Goal: Task Accomplishment & Management: Use online tool/utility

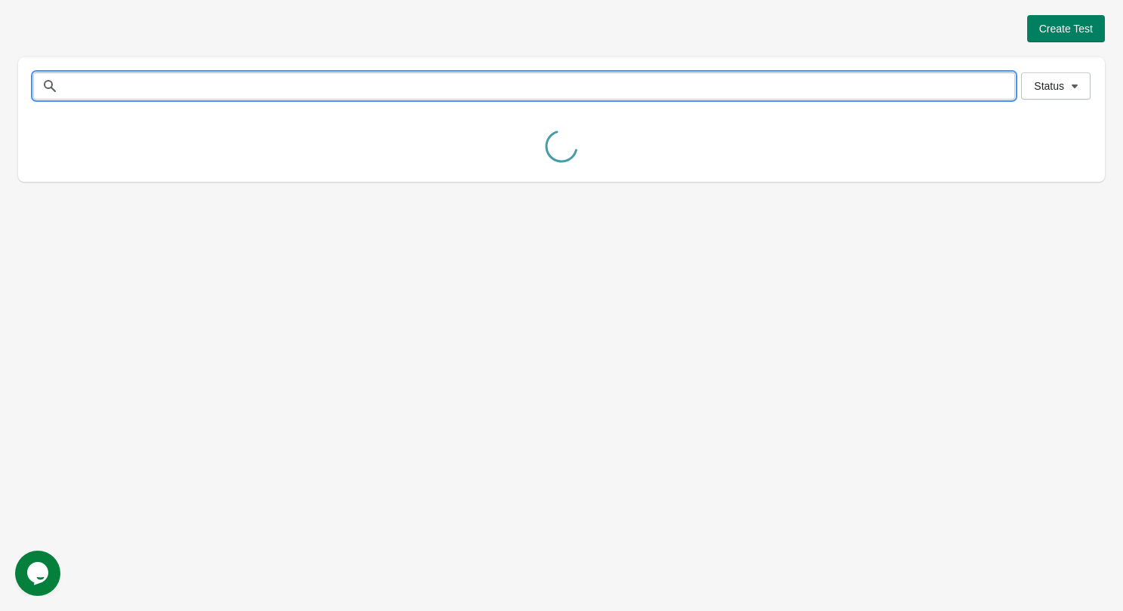
click at [257, 95] on input "text" at bounding box center [538, 85] width 951 height 27
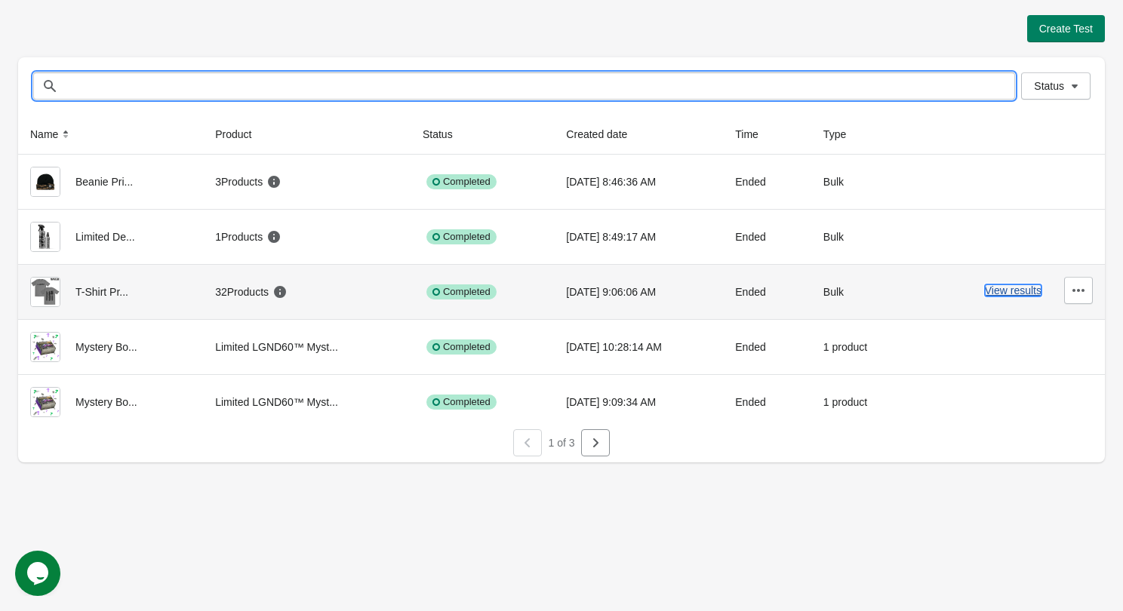
click at [1007, 286] on button "View results" at bounding box center [1013, 290] width 57 height 12
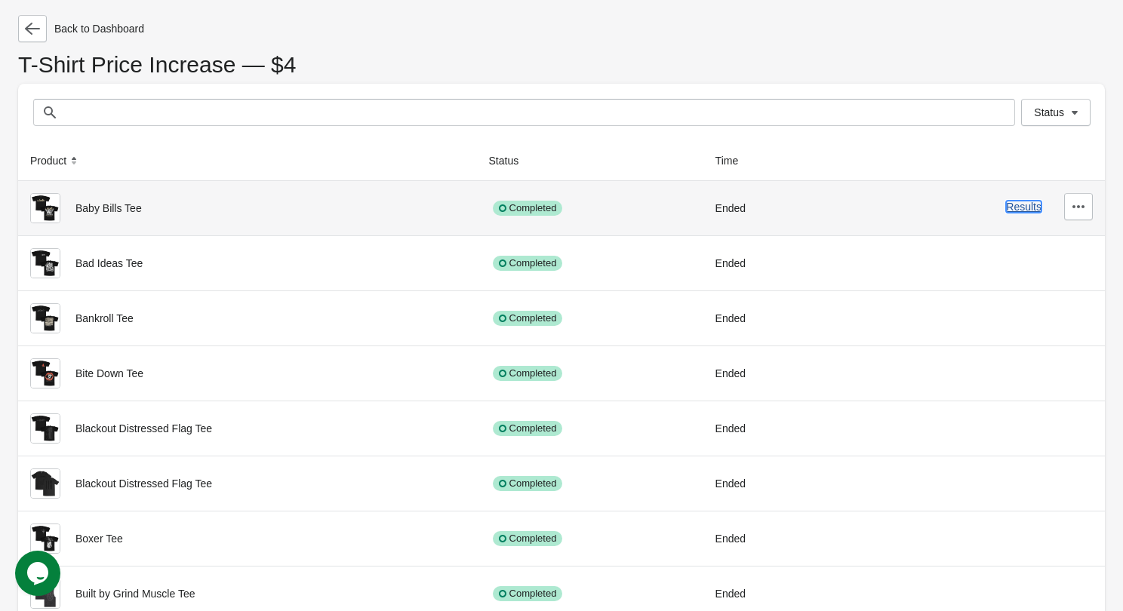
click at [1031, 210] on button "Results" at bounding box center [1023, 207] width 35 height 12
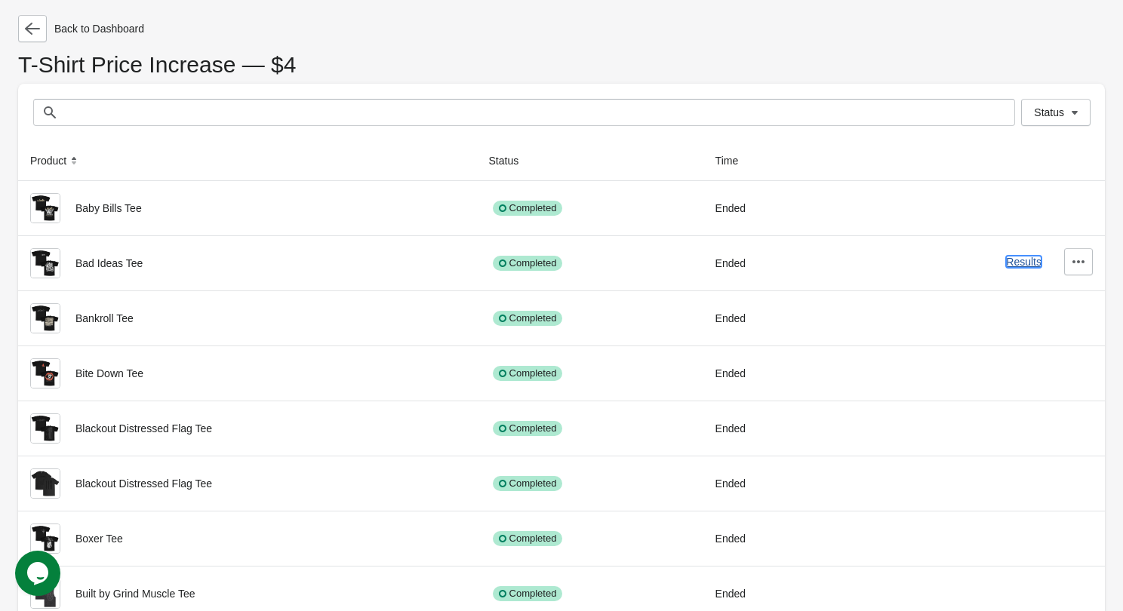
click at [1021, 260] on button "Results" at bounding box center [1023, 262] width 35 height 12
click at [1008, 310] on div "Results" at bounding box center [972, 316] width 239 height 27
click at [1018, 315] on button "Results" at bounding box center [1023, 317] width 35 height 12
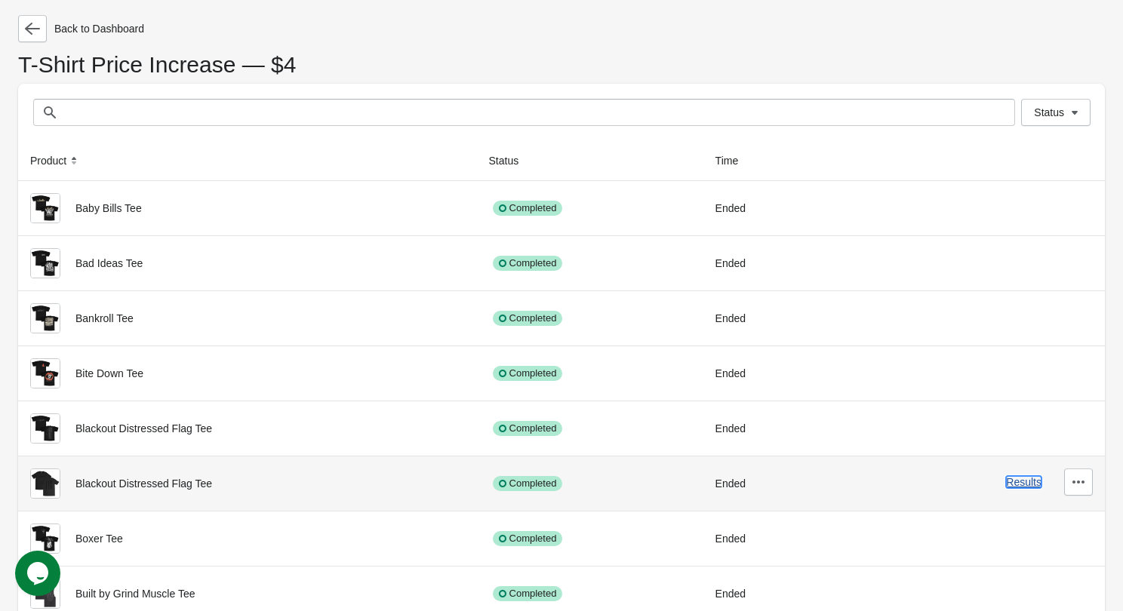
click at [1020, 479] on button "Results" at bounding box center [1023, 482] width 35 height 12
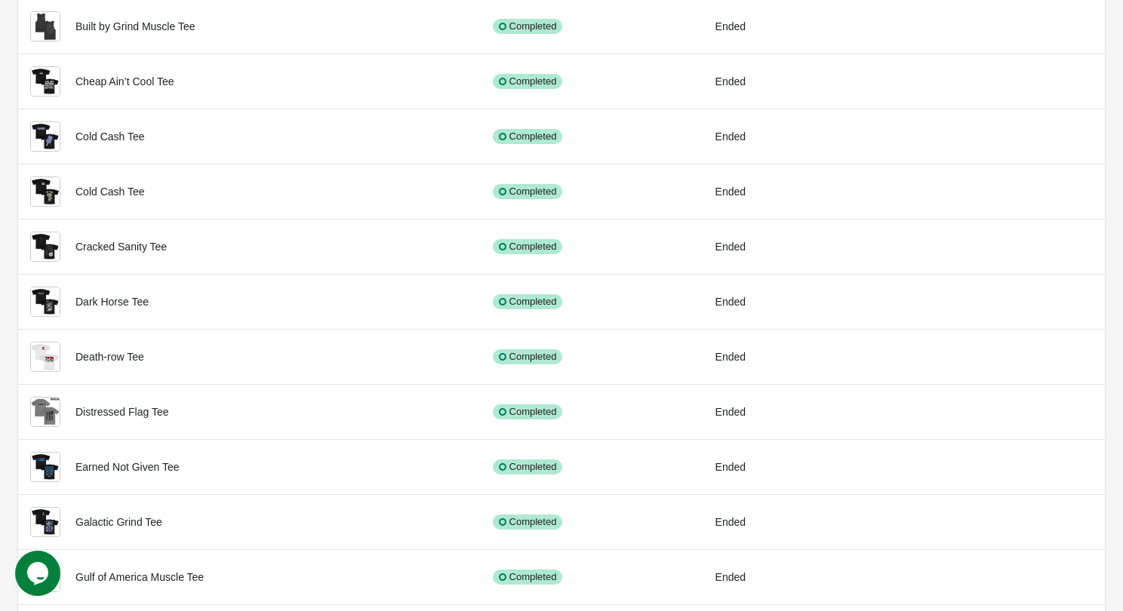
scroll to position [647, 0]
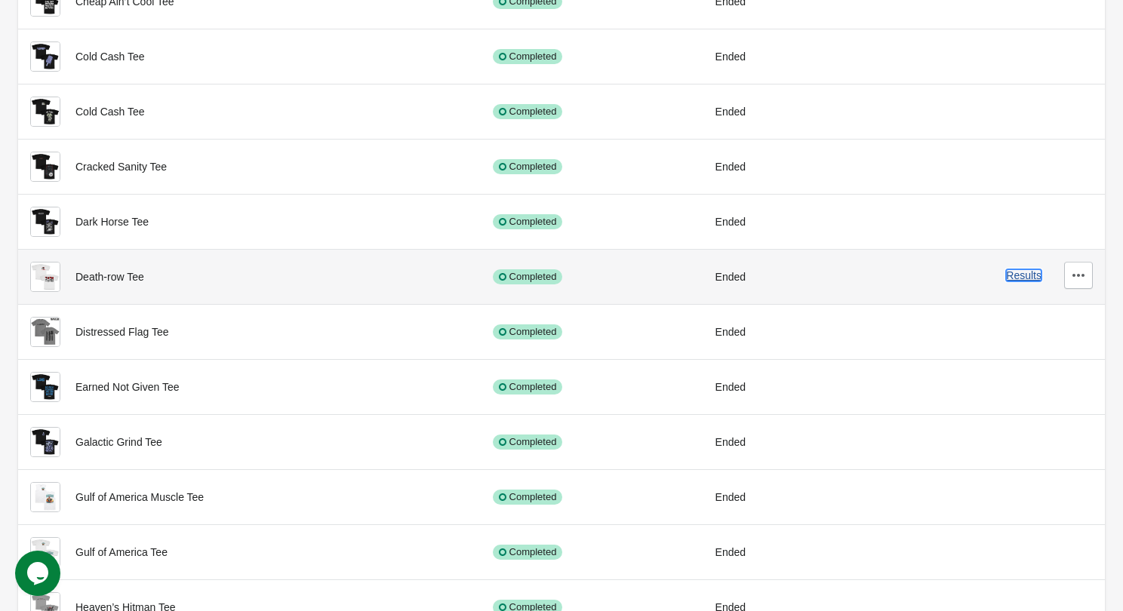
click at [1030, 278] on button "Results" at bounding box center [1023, 275] width 35 height 12
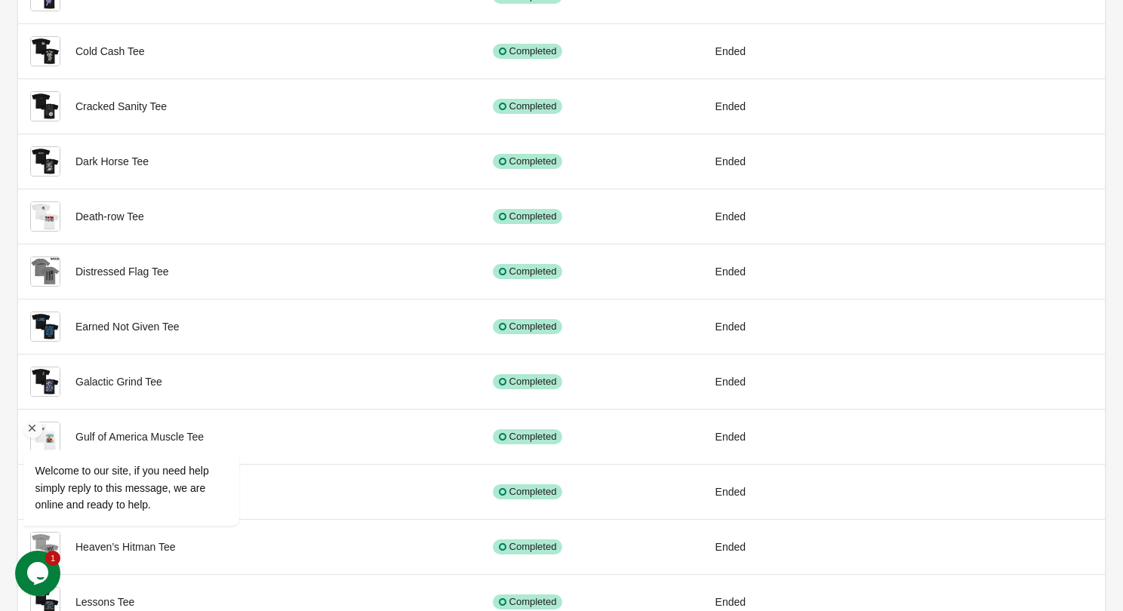
scroll to position [1072, 0]
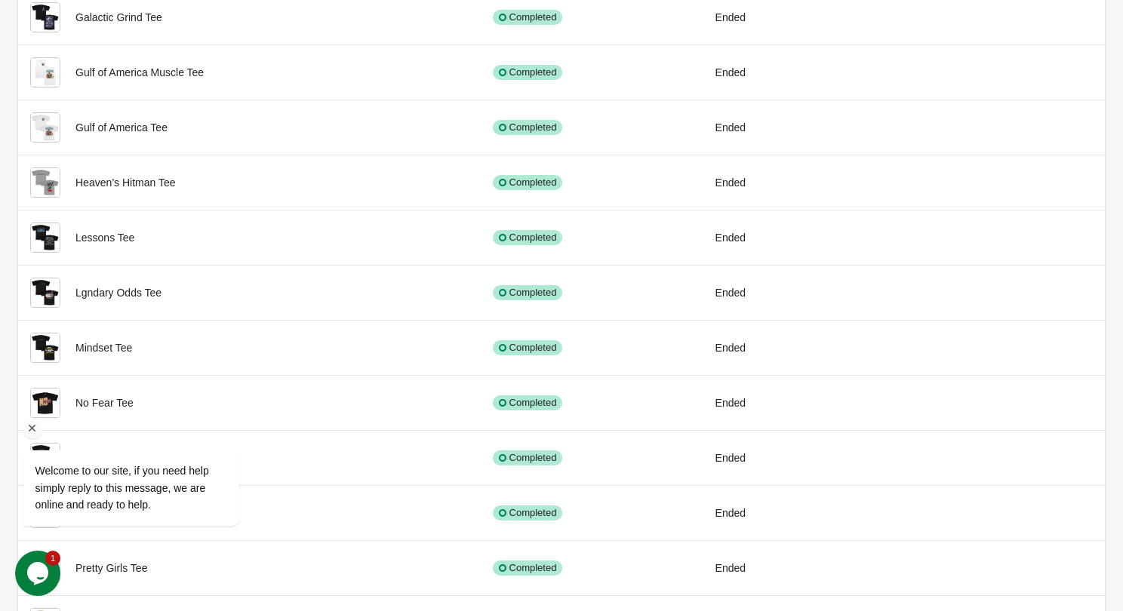
drag, startPoint x: 24, startPoint y: 432, endPoint x: 39, endPoint y: 745, distance: 314.2
click at [24, 432] on div "Chat attention grabber" at bounding box center [32, 428] width 19 height 19
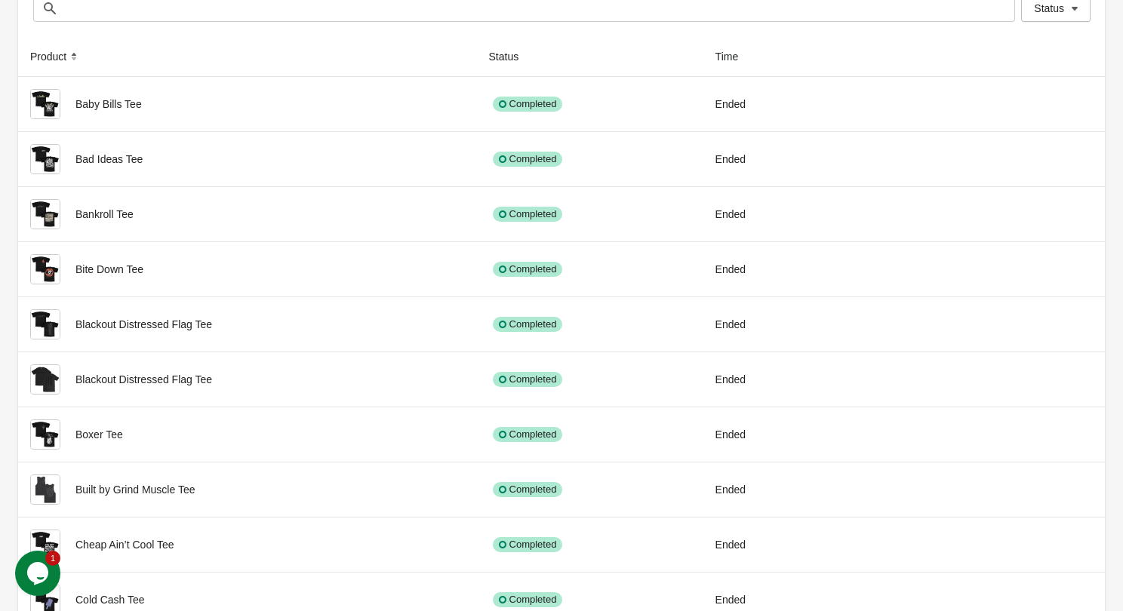
scroll to position [0, 0]
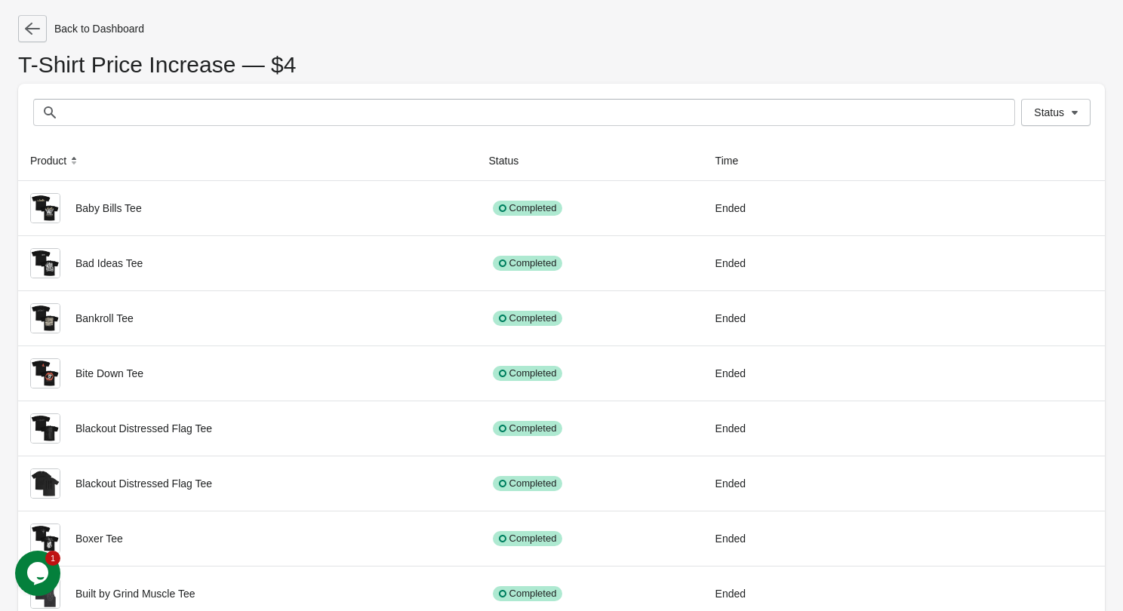
click at [28, 24] on icon "button" at bounding box center [32, 28] width 15 height 15
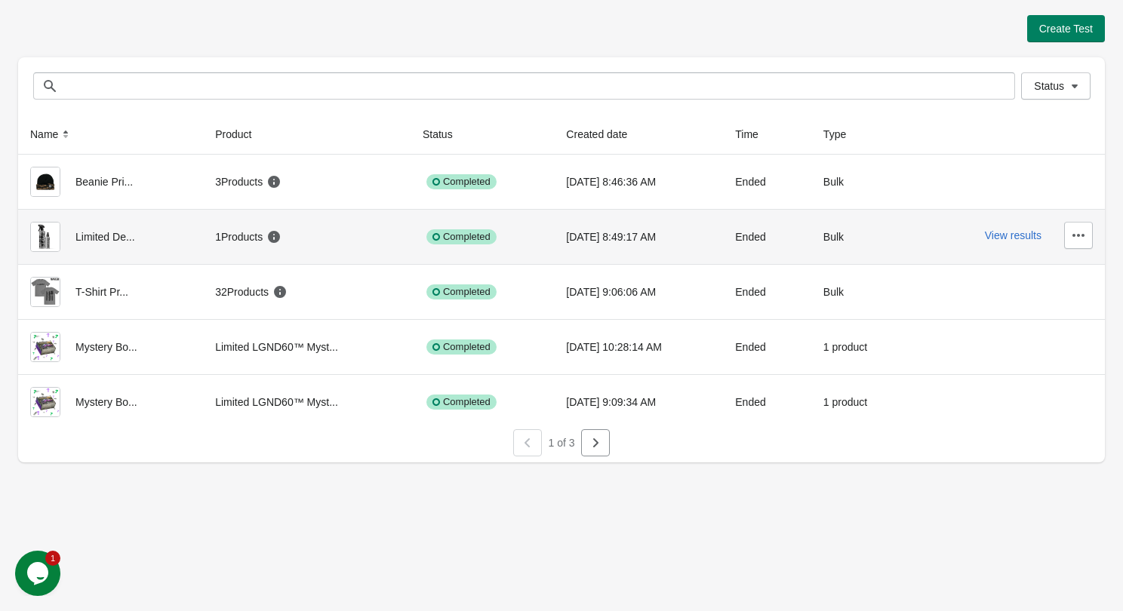
click at [381, 249] on div "1 Products" at bounding box center [306, 237] width 183 height 30
click at [111, 237] on div "Limited De..." at bounding box center [110, 237] width 161 height 30
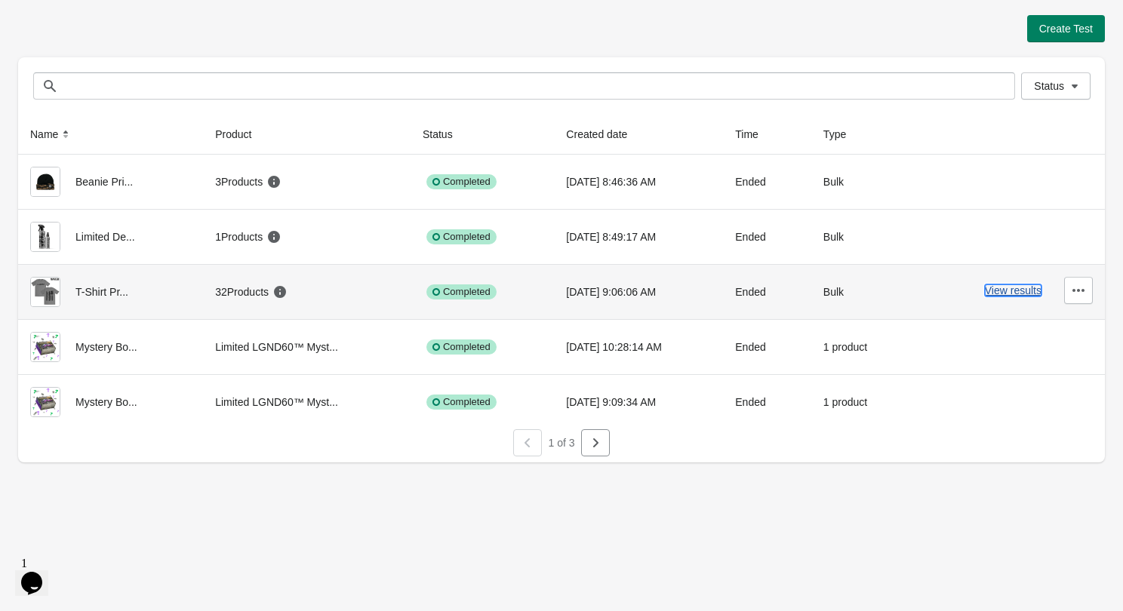
click at [1013, 289] on button "View results" at bounding box center [1013, 290] width 57 height 12
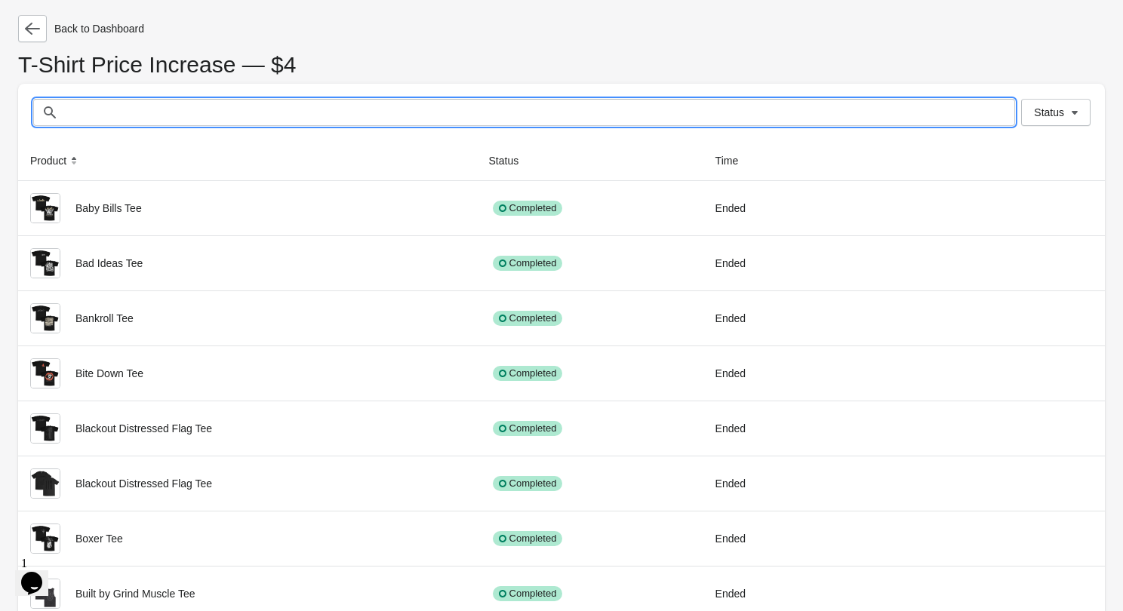
click at [112, 114] on input "text" at bounding box center [538, 112] width 951 height 27
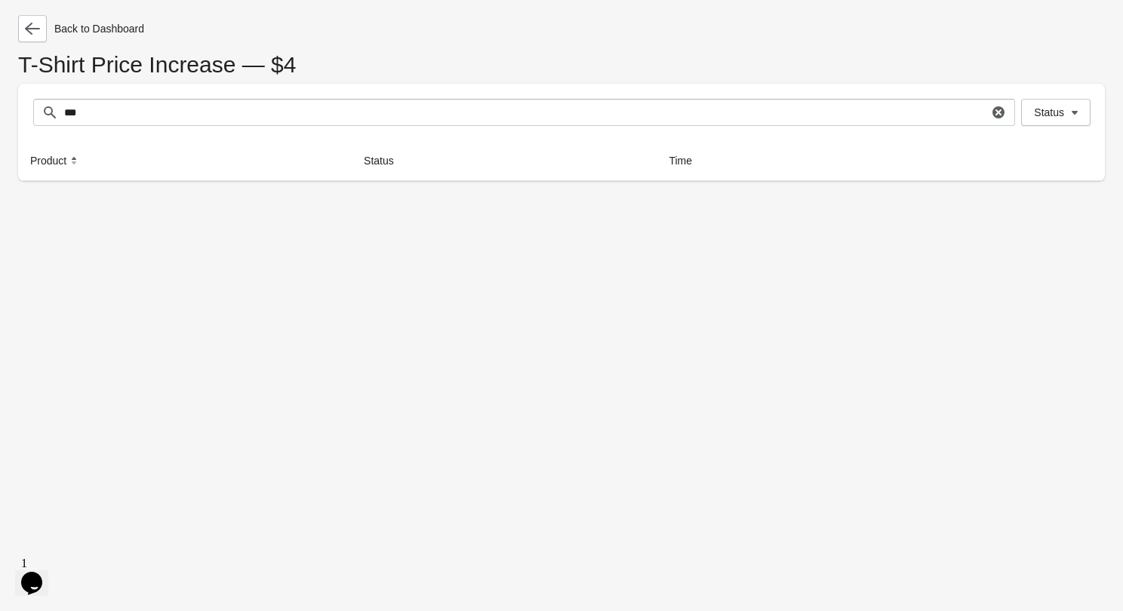
click at [137, 97] on div "Status *** Status" at bounding box center [561, 112] width 1086 height 57
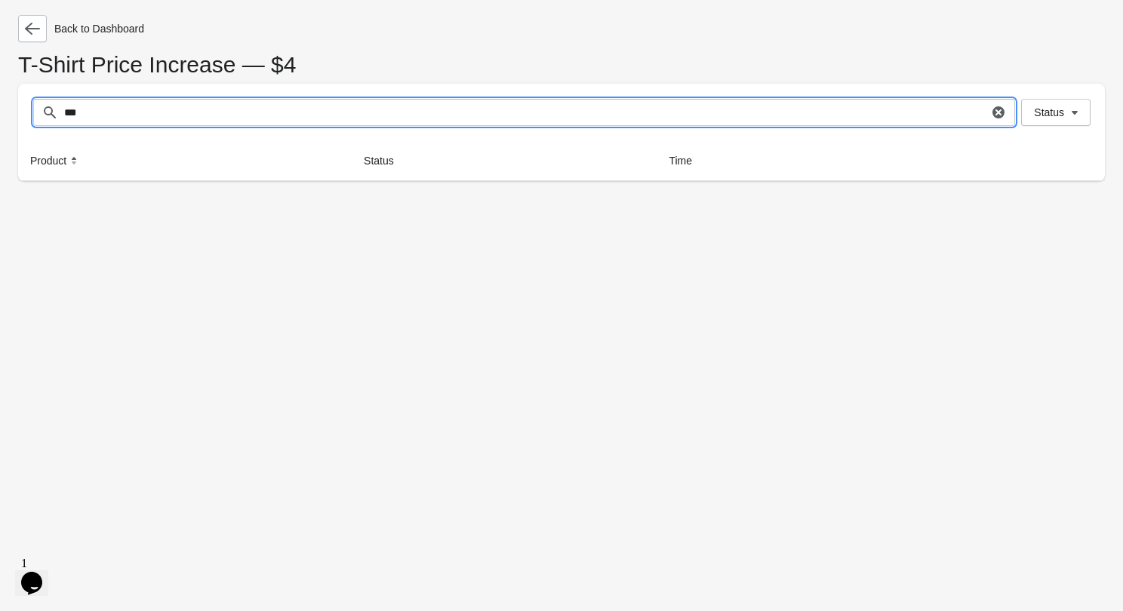
click at [122, 110] on input "***" at bounding box center [525, 112] width 924 height 27
type input "******"
click at [1026, 207] on button "Results" at bounding box center [1023, 207] width 35 height 12
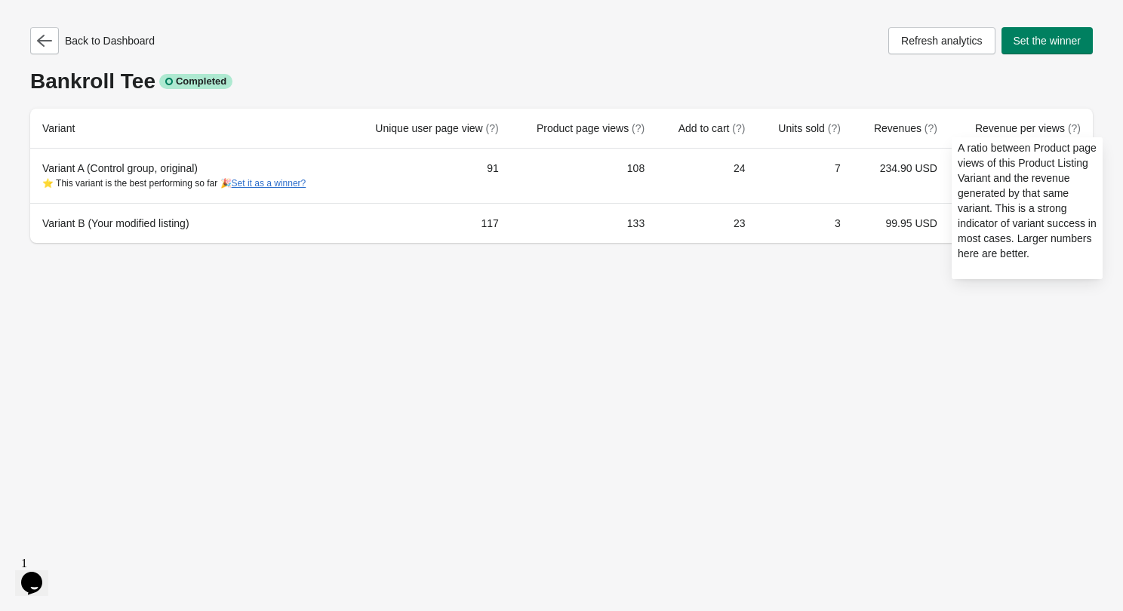
click at [982, 134] on div "A ratio between Product page views of this Product Listing Variant and the reve…" at bounding box center [1026, 212] width 175 height 157
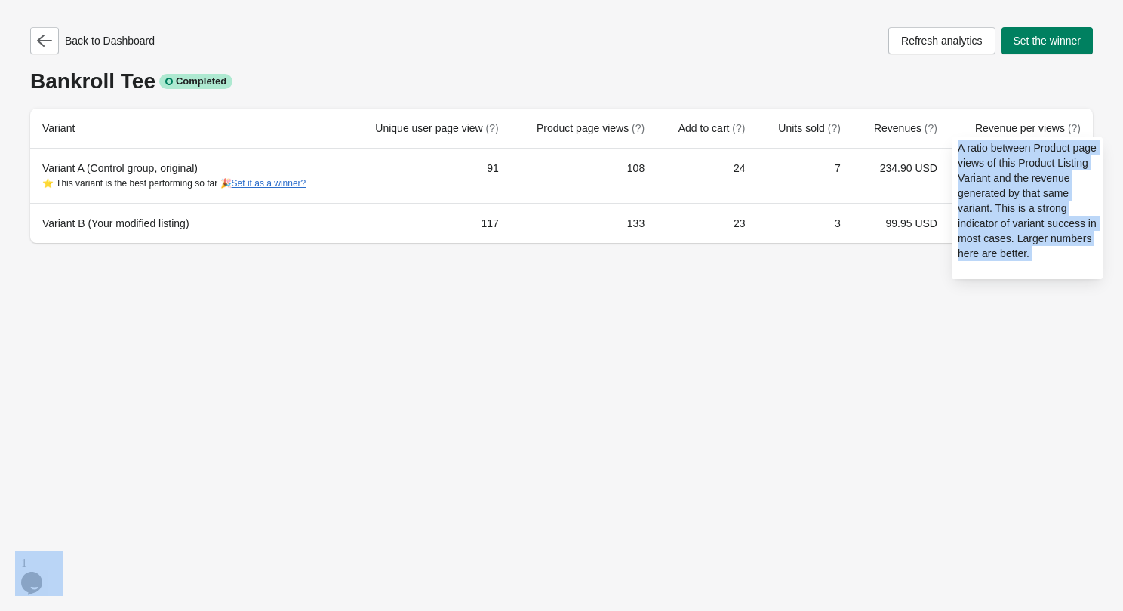
click at [982, 134] on div "A ratio between Product page views of this Product Listing Variant and the reve…" at bounding box center [1026, 212] width 175 height 157
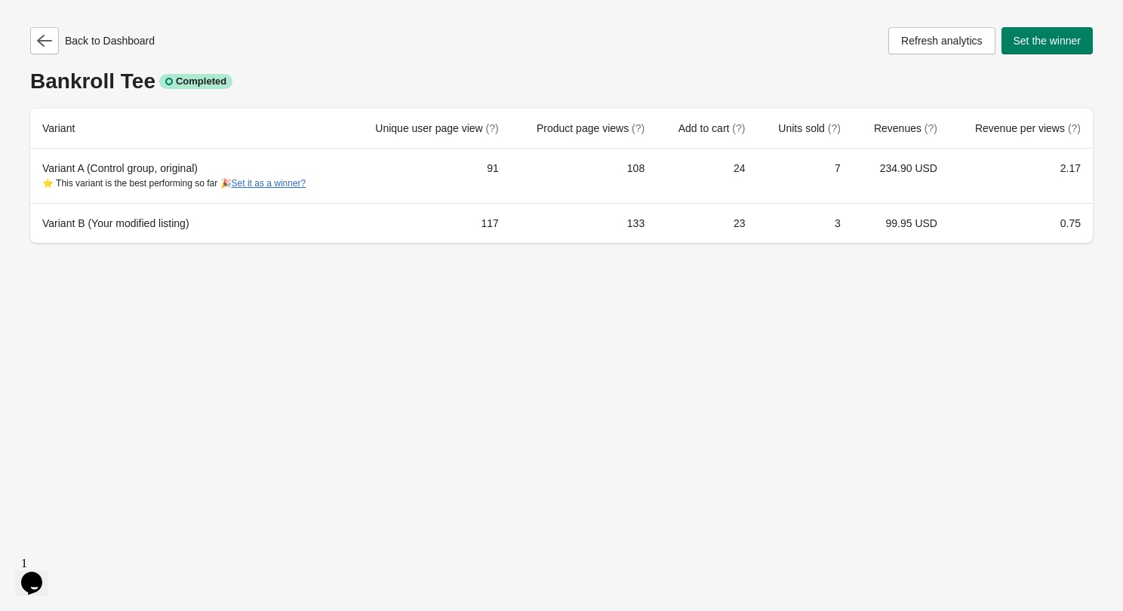
click at [960, 90] on div "Bankroll Tee Completed" at bounding box center [561, 81] width 1062 height 24
click at [644, 75] on div "Bankroll Tee Completed" at bounding box center [561, 81] width 1062 height 24
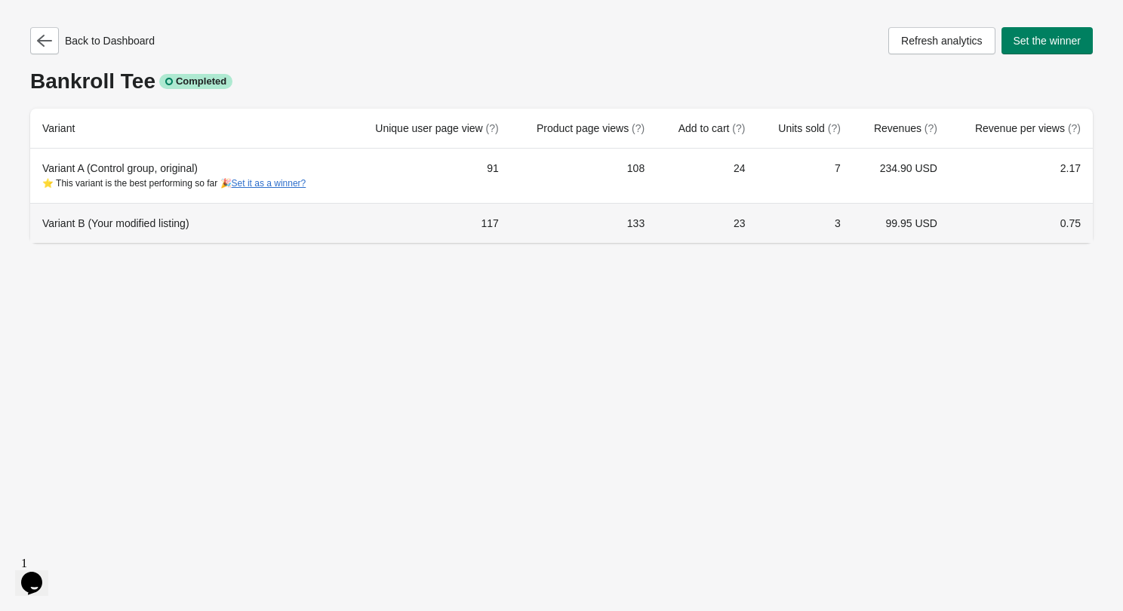
click at [1074, 225] on td "0.75" at bounding box center [1020, 223] width 143 height 40
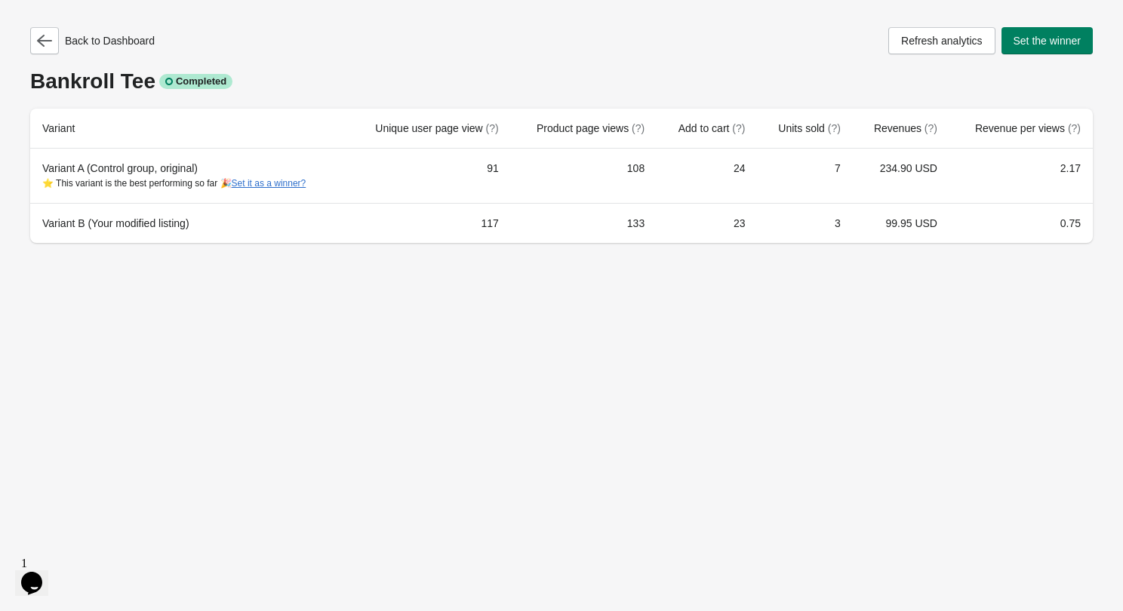
click at [982, 393] on div "Back to Dashboard Refresh analytics Set the winner Bankroll Tee Completed Varia…" at bounding box center [561, 305] width 1123 height 611
click at [634, 44] on div "Back to Dashboard Refresh analytics Set the winner" at bounding box center [561, 40] width 1062 height 27
click at [272, 70] on div "Bankroll Tee Completed" at bounding box center [561, 81] width 1062 height 24
click at [38, 48] on icon "button" at bounding box center [44, 40] width 15 height 15
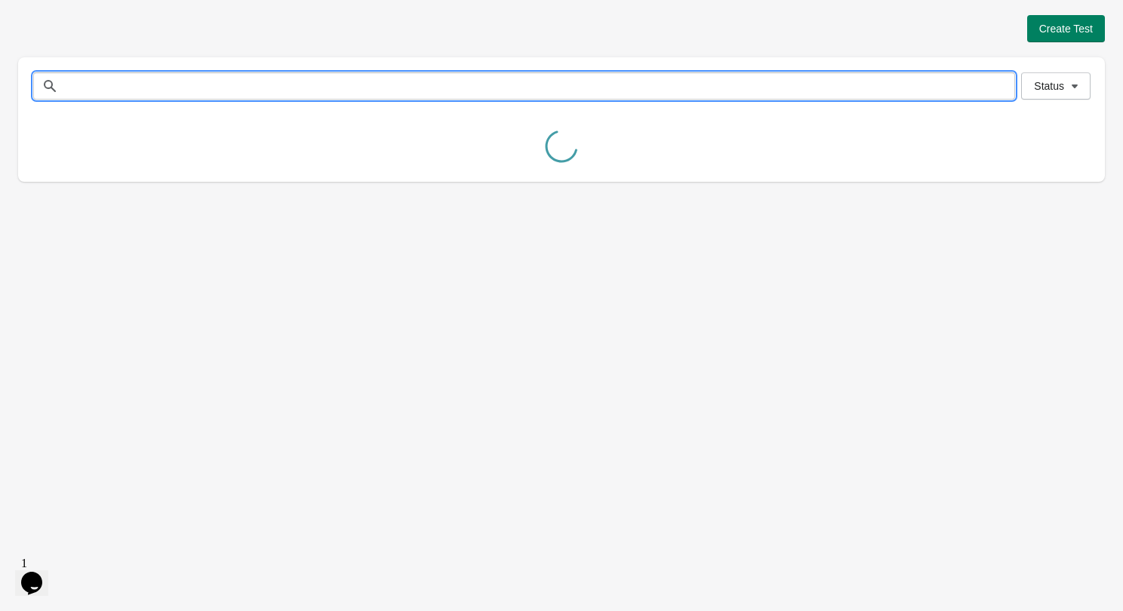
click at [100, 84] on input "text" at bounding box center [538, 85] width 951 height 27
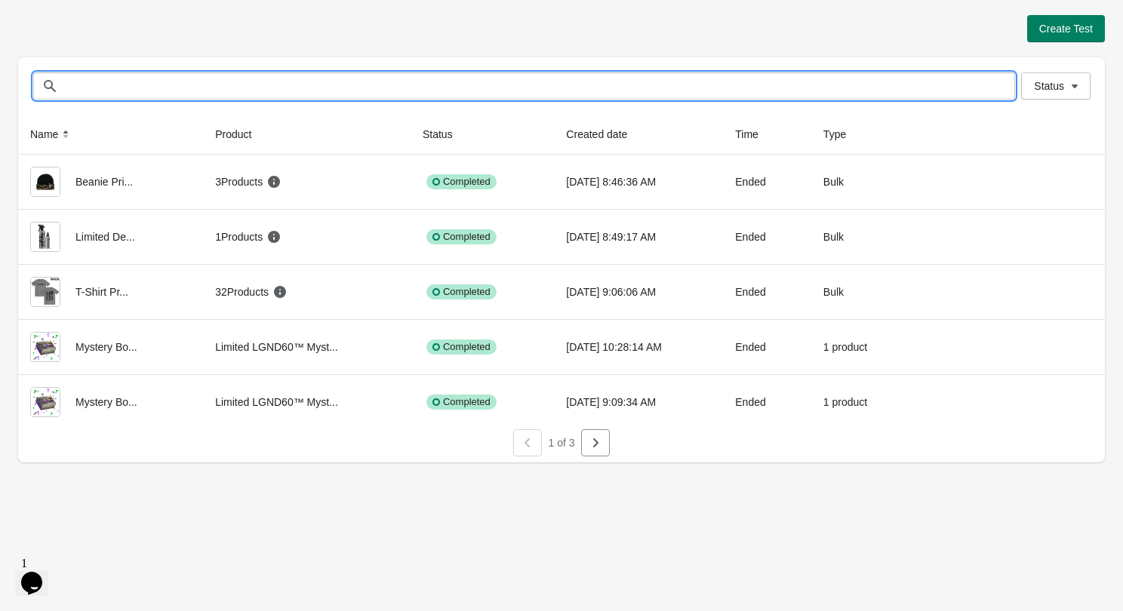
paste input "**********"
type input "**********"
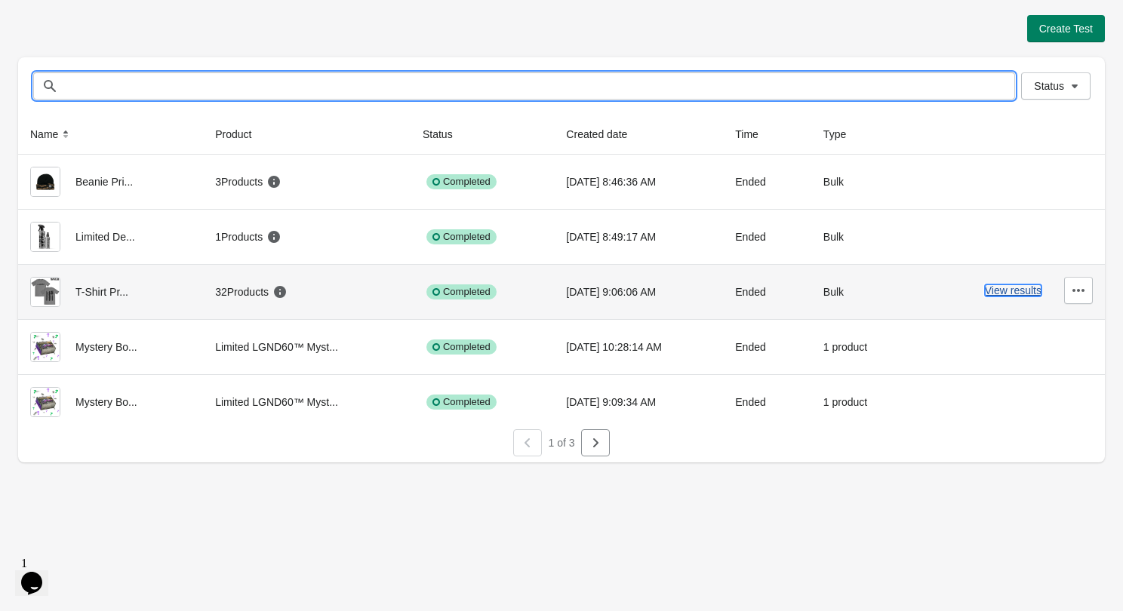
click at [1006, 292] on button "View results" at bounding box center [1013, 290] width 57 height 12
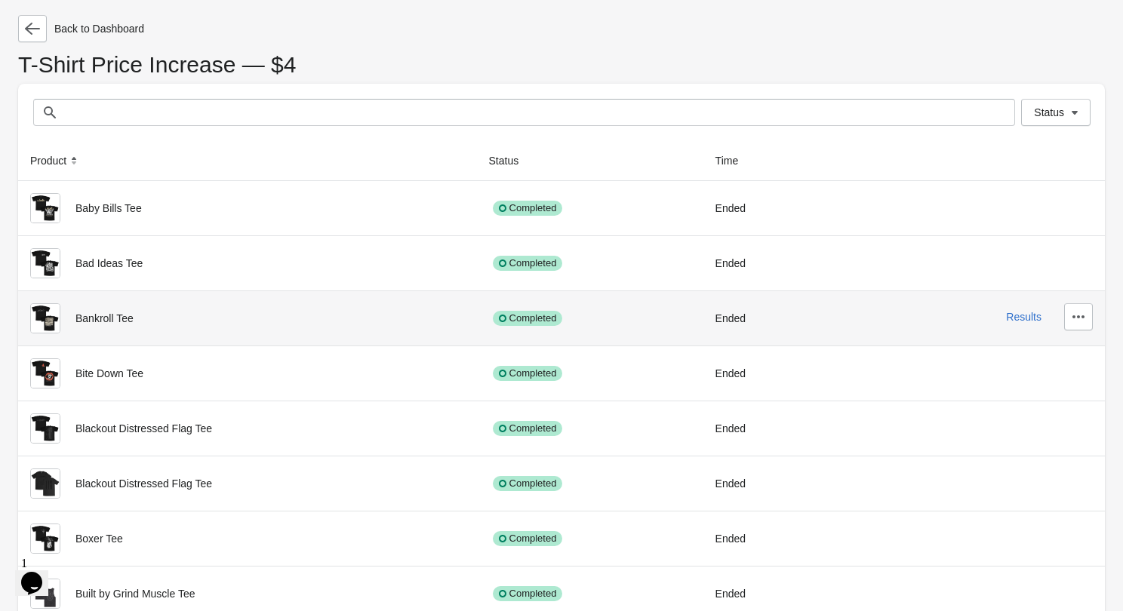
scroll to position [343, 0]
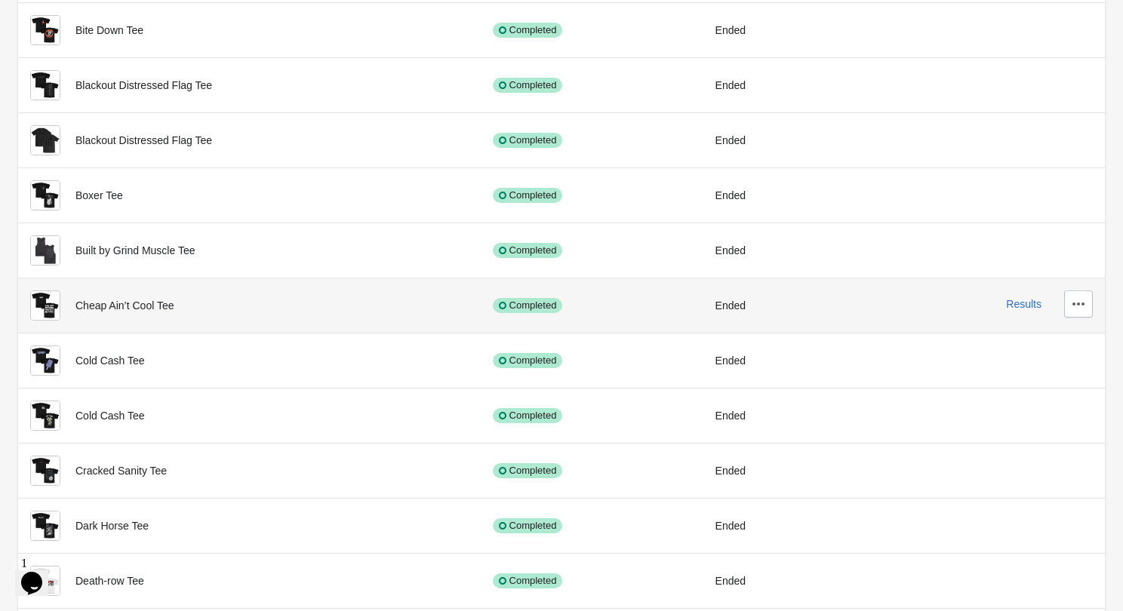
click at [1018, 310] on div "Results" at bounding box center [972, 303] width 239 height 27
click at [1019, 306] on button "Results" at bounding box center [1023, 304] width 35 height 12
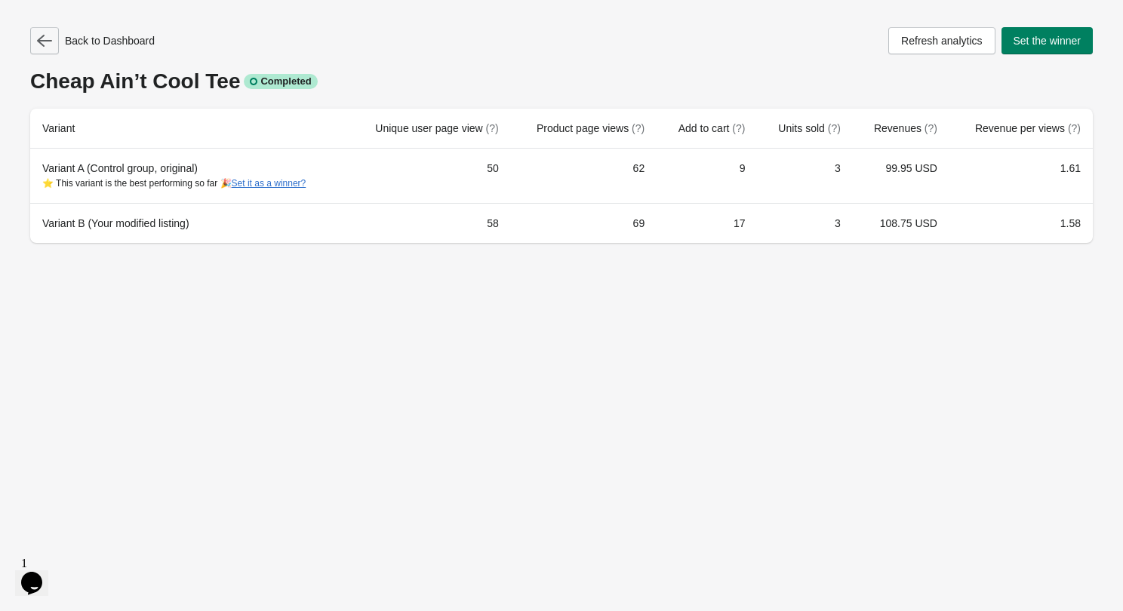
click at [42, 35] on icon "button" at bounding box center [44, 41] width 15 height 12
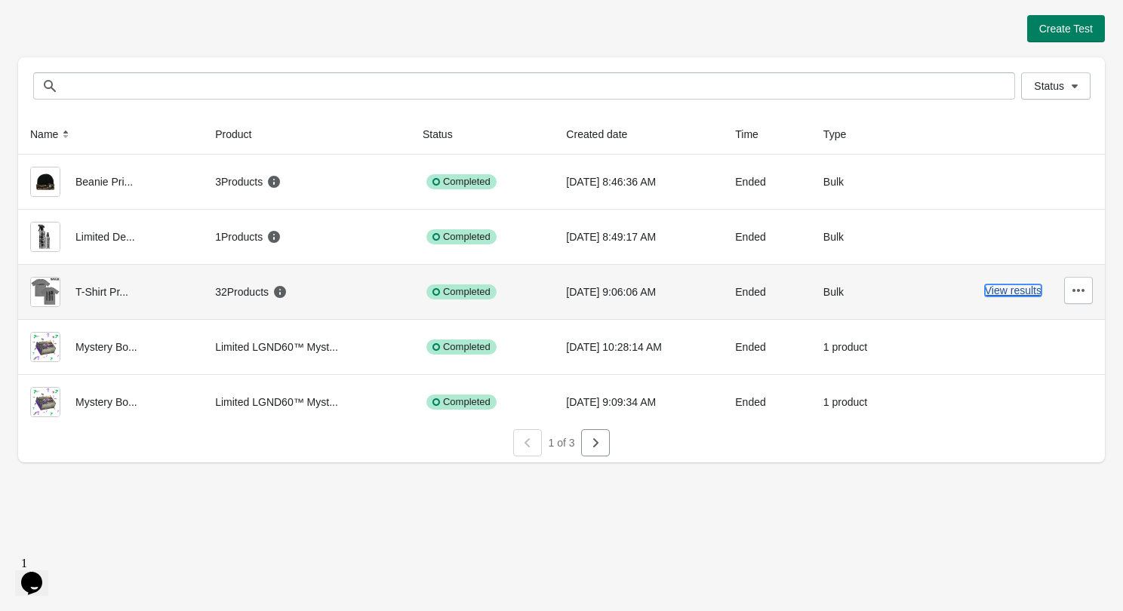
click at [1014, 292] on button "View results" at bounding box center [1013, 290] width 57 height 12
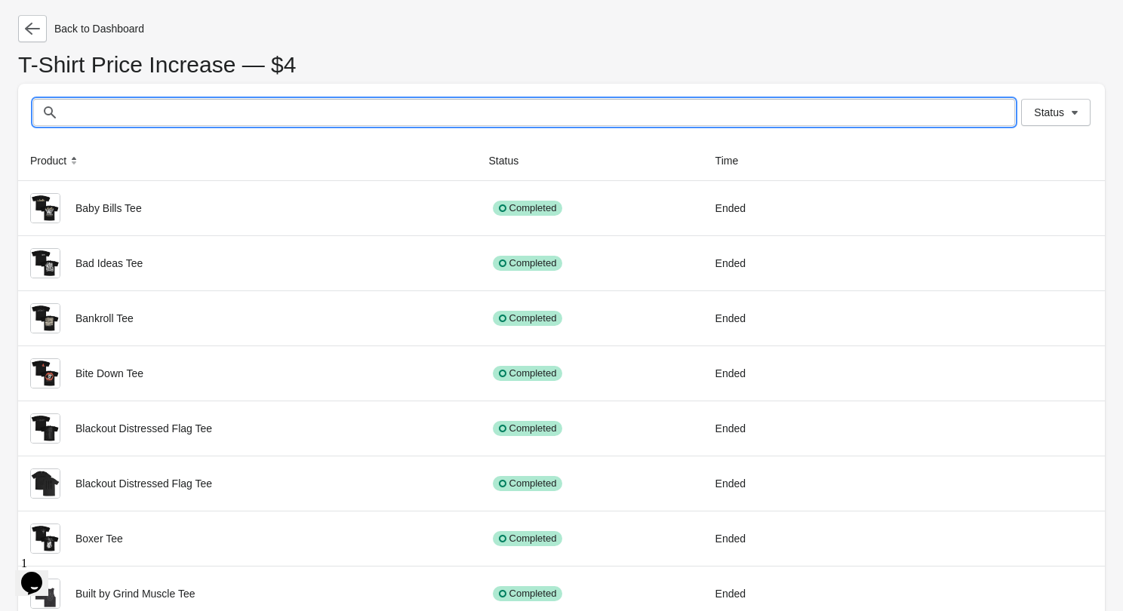
click at [136, 113] on input "text" at bounding box center [538, 112] width 951 height 27
paste input "**********"
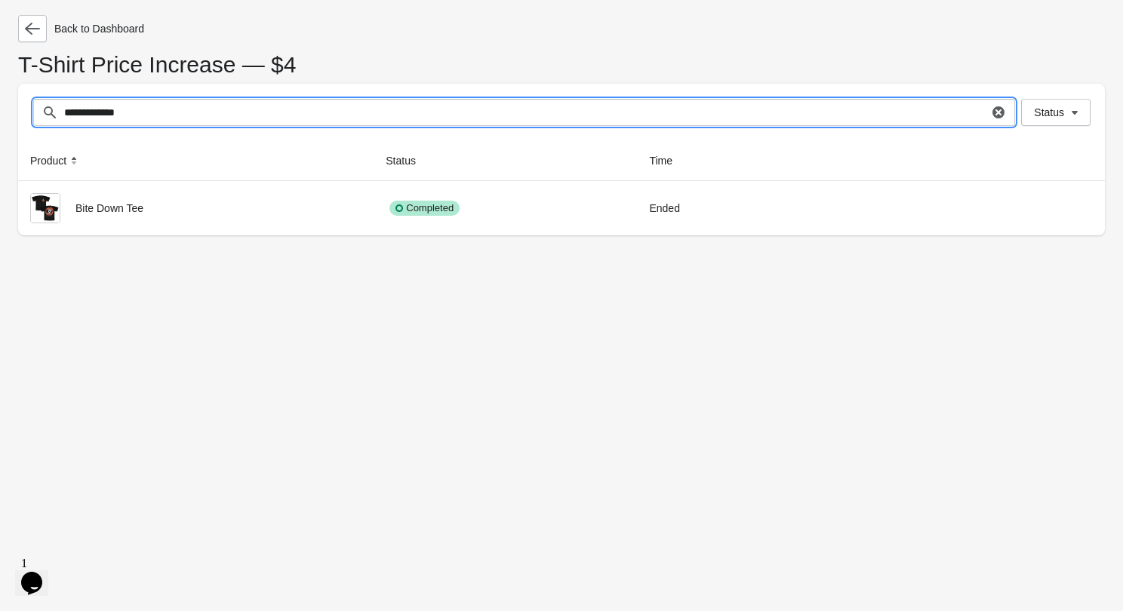
type input "**********"
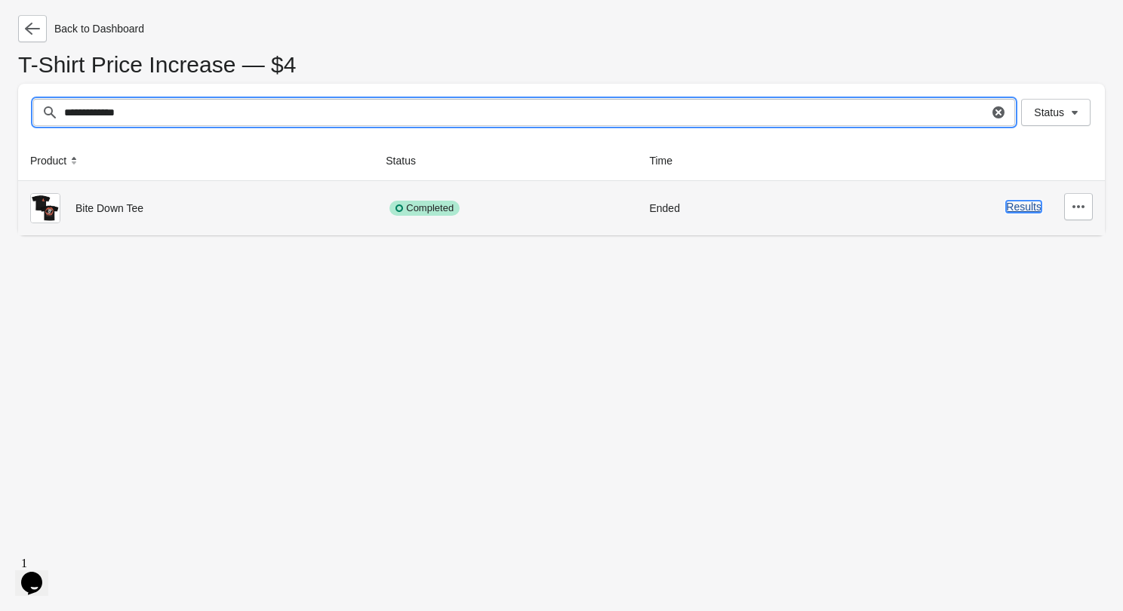
click at [1009, 210] on button "Results" at bounding box center [1023, 207] width 35 height 12
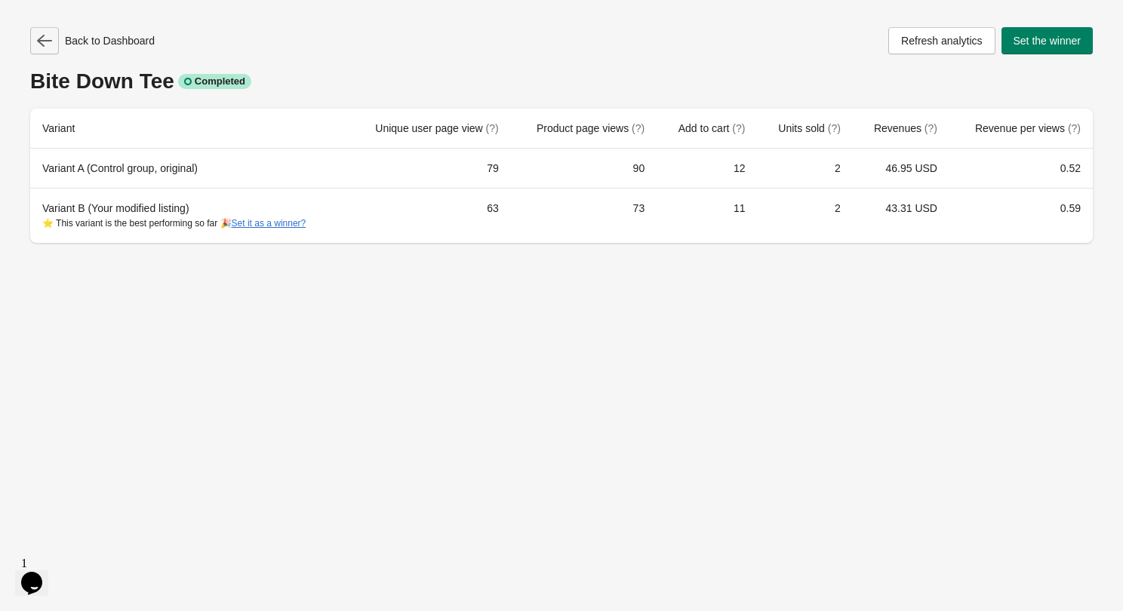
click at [41, 53] on button "button" at bounding box center [44, 40] width 29 height 27
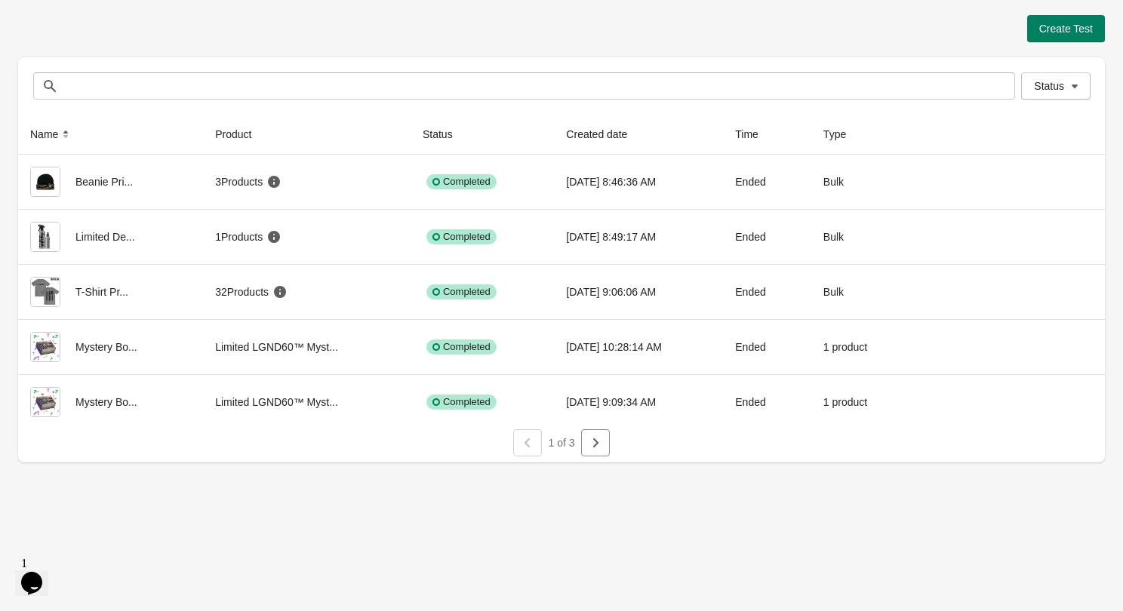
click at [352, 8] on div "Create Test Status Status Name Product Status Created date Time Type Beanie Pri…" at bounding box center [561, 234] width 1086 height 468
click at [496, 15] on div "Create Test" at bounding box center [561, 28] width 1086 height 27
